Goal: Information Seeking & Learning: Learn about a topic

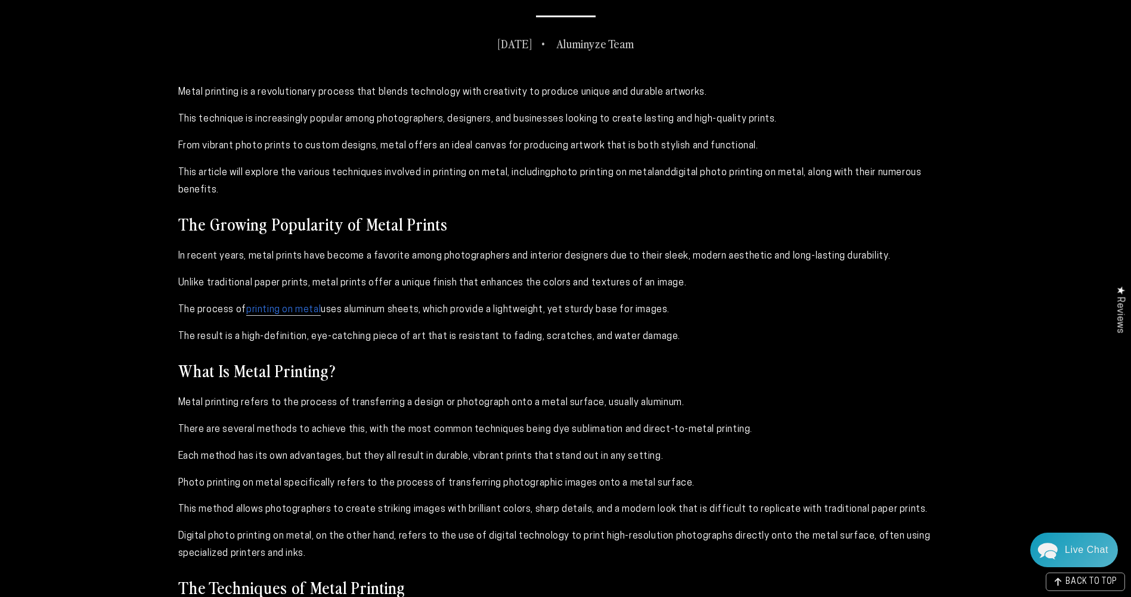
scroll to position [656, 0]
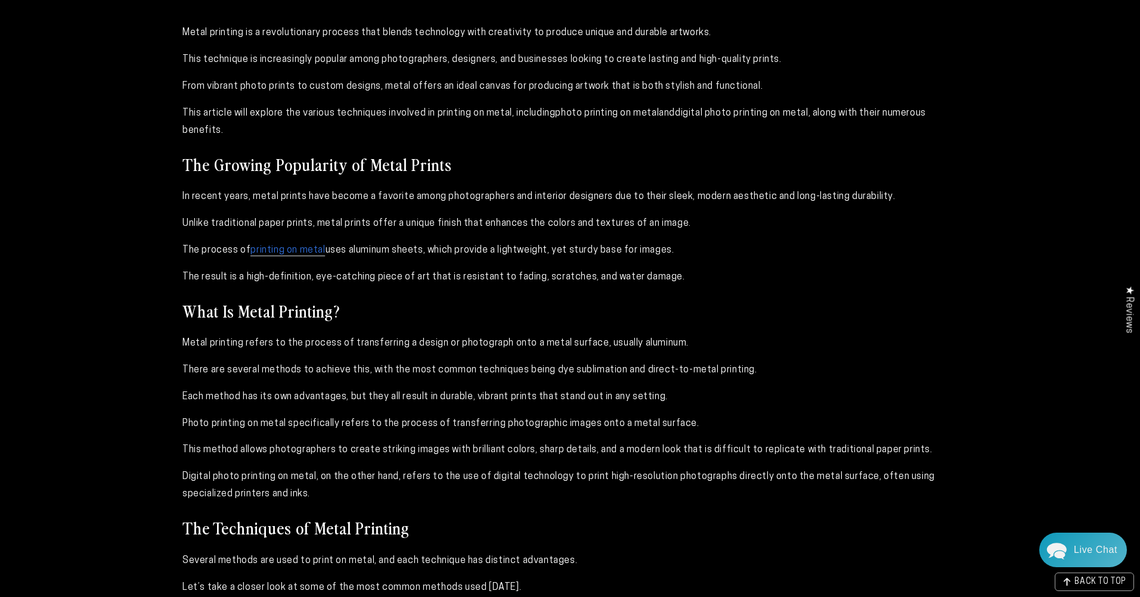
click at [249, 312] on div "Close dialog Get 35% Off + Free Shipping on Your First Order! Plus, enjoy early…" at bounding box center [570, 298] width 1140 height 597
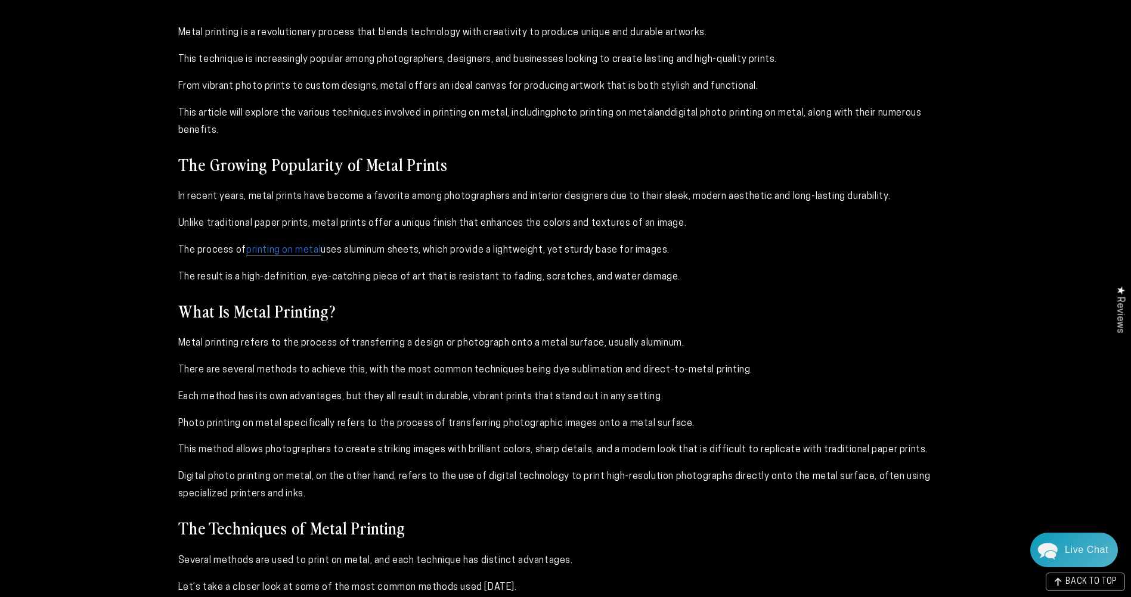
scroll to position [715, 0]
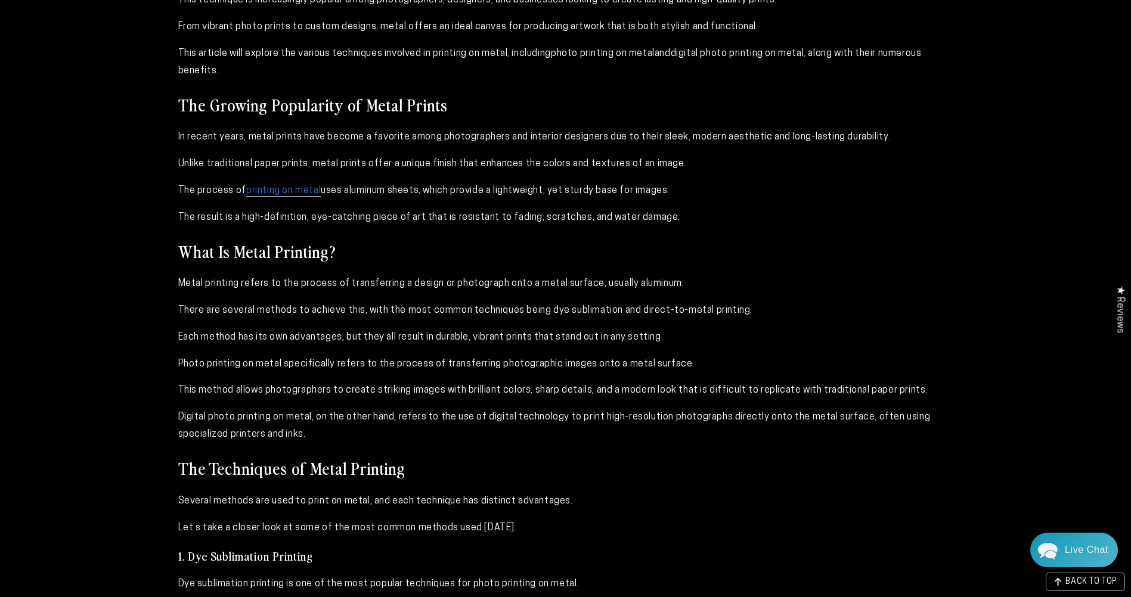
click at [239, 288] on span "Metal printing refers to the process of transferring a design or photograph ont…" at bounding box center [431, 284] width 506 height 10
click at [264, 284] on span "Metal printing refers to the process of transferring a design or photograph ont…" at bounding box center [431, 284] width 506 height 10
click at [212, 308] on span "There are several methods to achieve this, with the most common techniques bein…" at bounding box center [465, 311] width 575 height 10
click at [579, 312] on span "There are several methods to achieve this, with the most common techniques bein…" at bounding box center [465, 311] width 575 height 10
drag, startPoint x: 648, startPoint y: 307, endPoint x: 745, endPoint y: 312, distance: 96.7
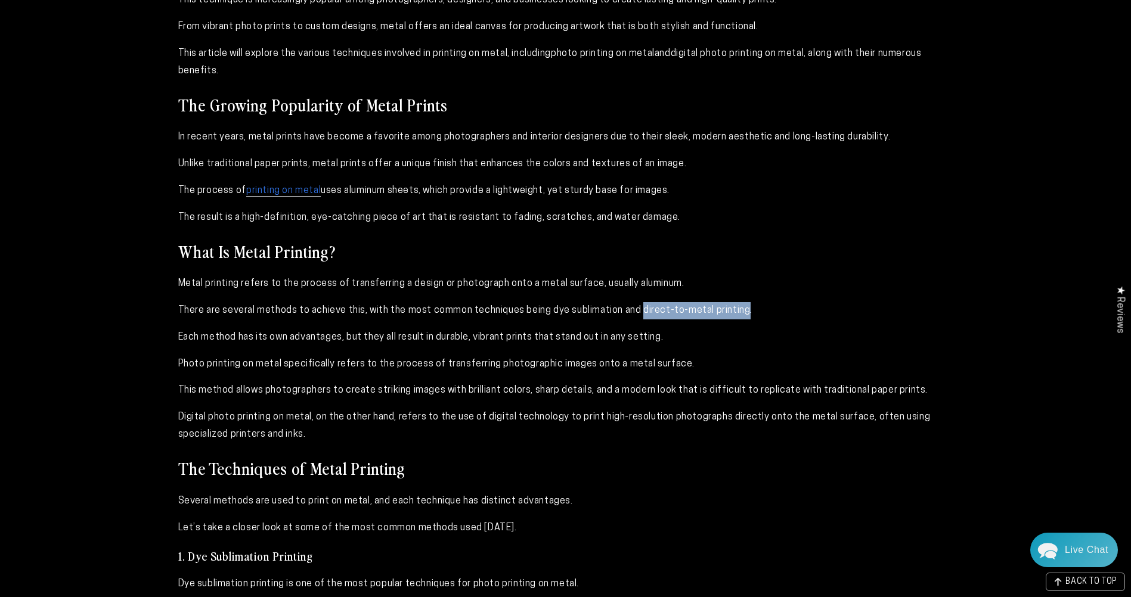
click at [745, 312] on span "There are several methods to achieve this, with the most common techniques bein…" at bounding box center [465, 311] width 575 height 10
copy span "direct-to-metal printing"
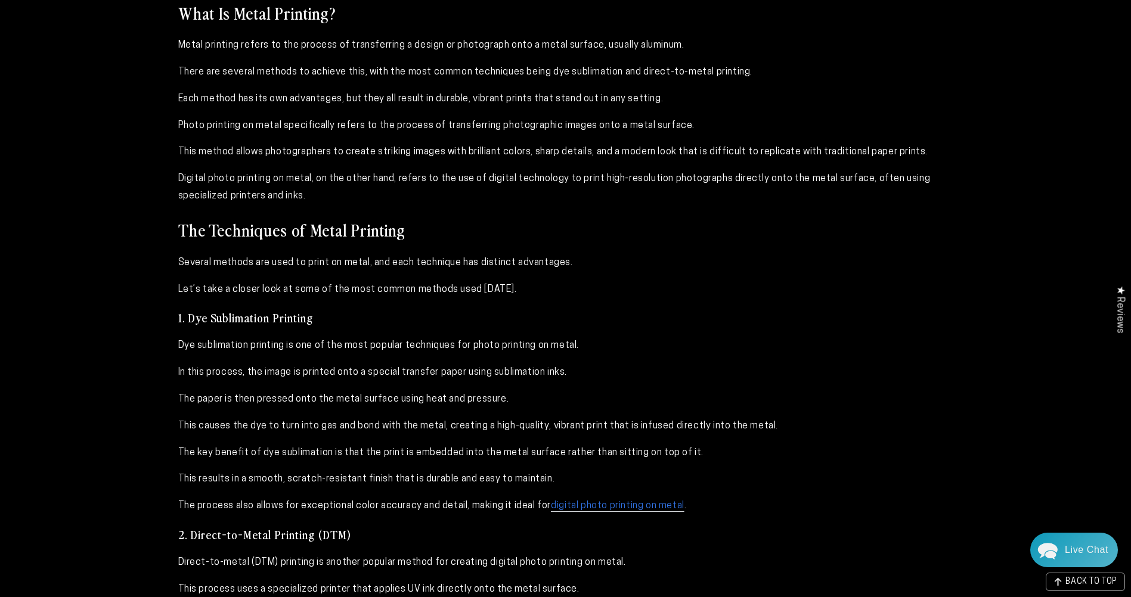
scroll to position [1013, 0]
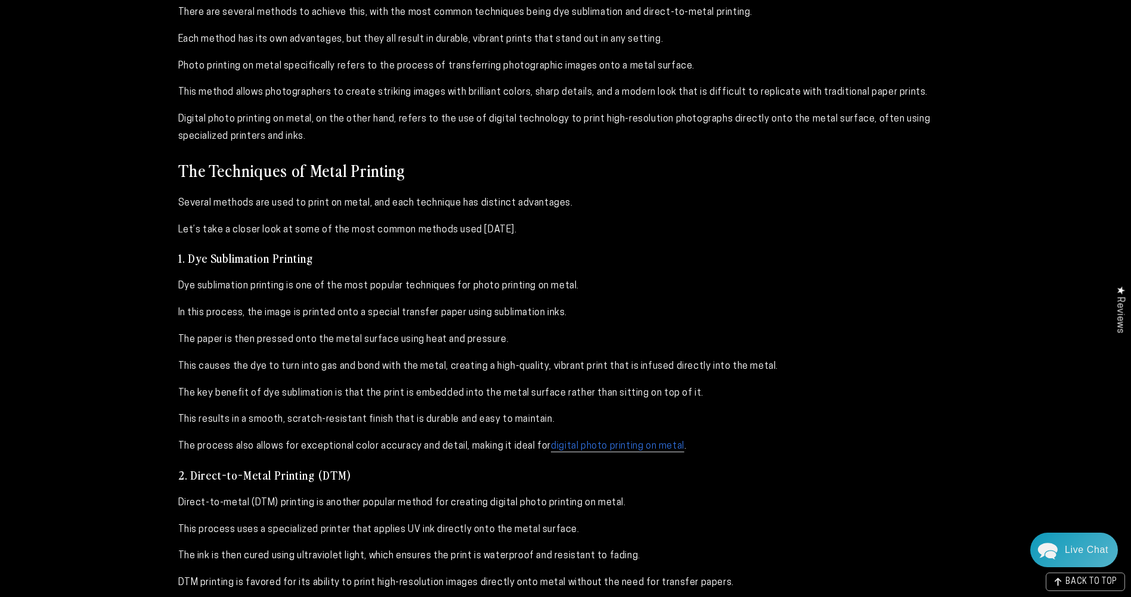
click at [491, 316] on span "In this process, the image is printed onto a special transfer paper using subli…" at bounding box center [372, 313] width 389 height 10
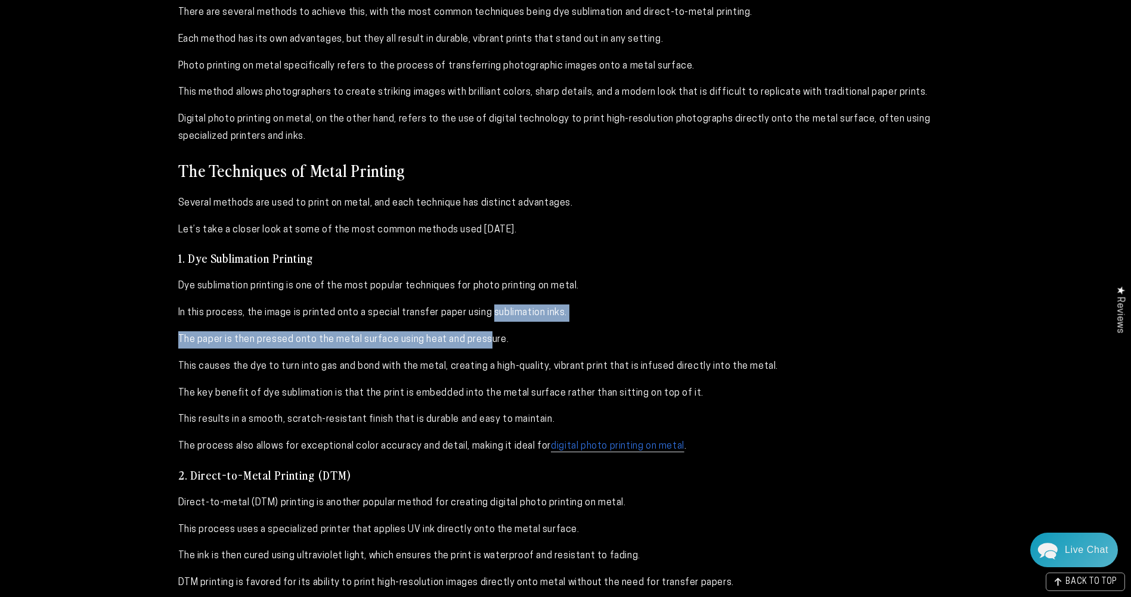
drag, startPoint x: 495, startPoint y: 313, endPoint x: 491, endPoint y: 337, distance: 24.1
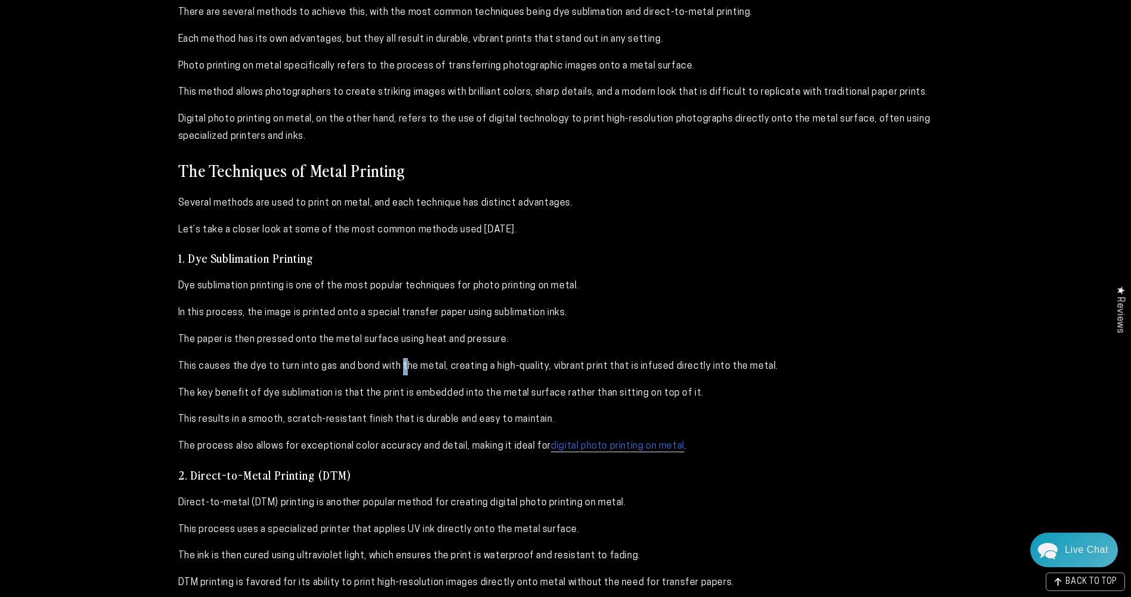
drag, startPoint x: 491, startPoint y: 337, endPoint x: 404, endPoint y: 349, distance: 87.8
drag, startPoint x: 404, startPoint y: 349, endPoint x: 271, endPoint y: 370, distance: 135.1
click at [271, 370] on span "This causes the dye to turn into gas and bond with the metal, creating a high-q…" at bounding box center [478, 367] width 600 height 10
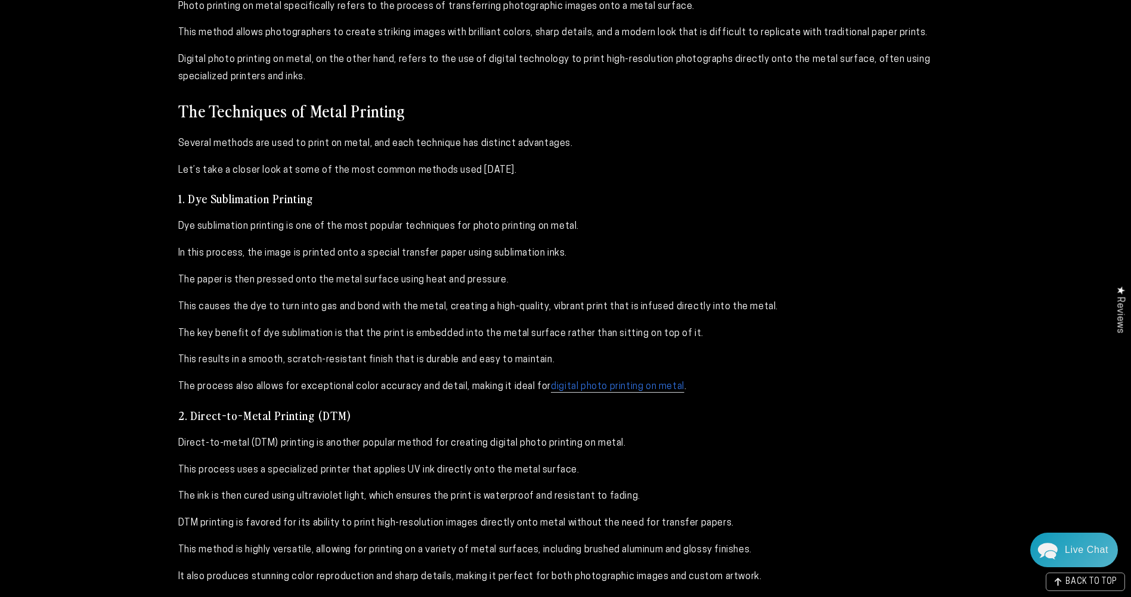
click at [402, 338] on span "The key benefit of dye sublimation is that the print is embedded into the metal…" at bounding box center [441, 334] width 526 height 10
drag, startPoint x: 404, startPoint y: 334, endPoint x: 704, endPoint y: 343, distance: 299.9
drag, startPoint x: 704, startPoint y: 343, endPoint x: 569, endPoint y: 356, distance: 135.4
click at [569, 356] on p "This results in a smooth, scratch-resistant finish that is durable and easy to …" at bounding box center [565, 360] width 775 height 17
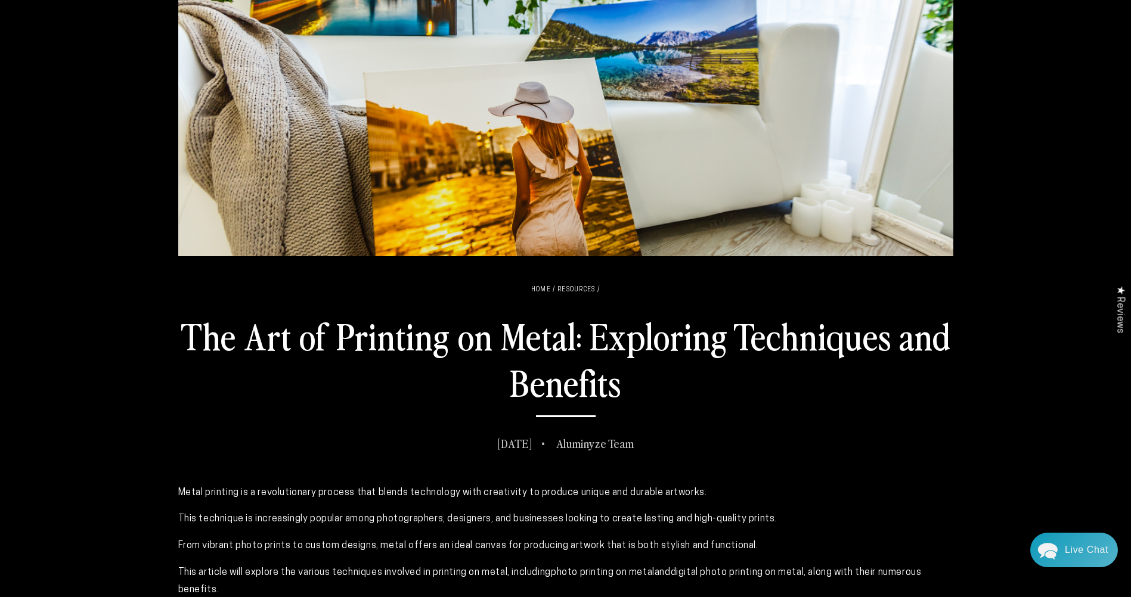
scroll to position [238, 0]
